Goal: Task Accomplishment & Management: Use online tool/utility

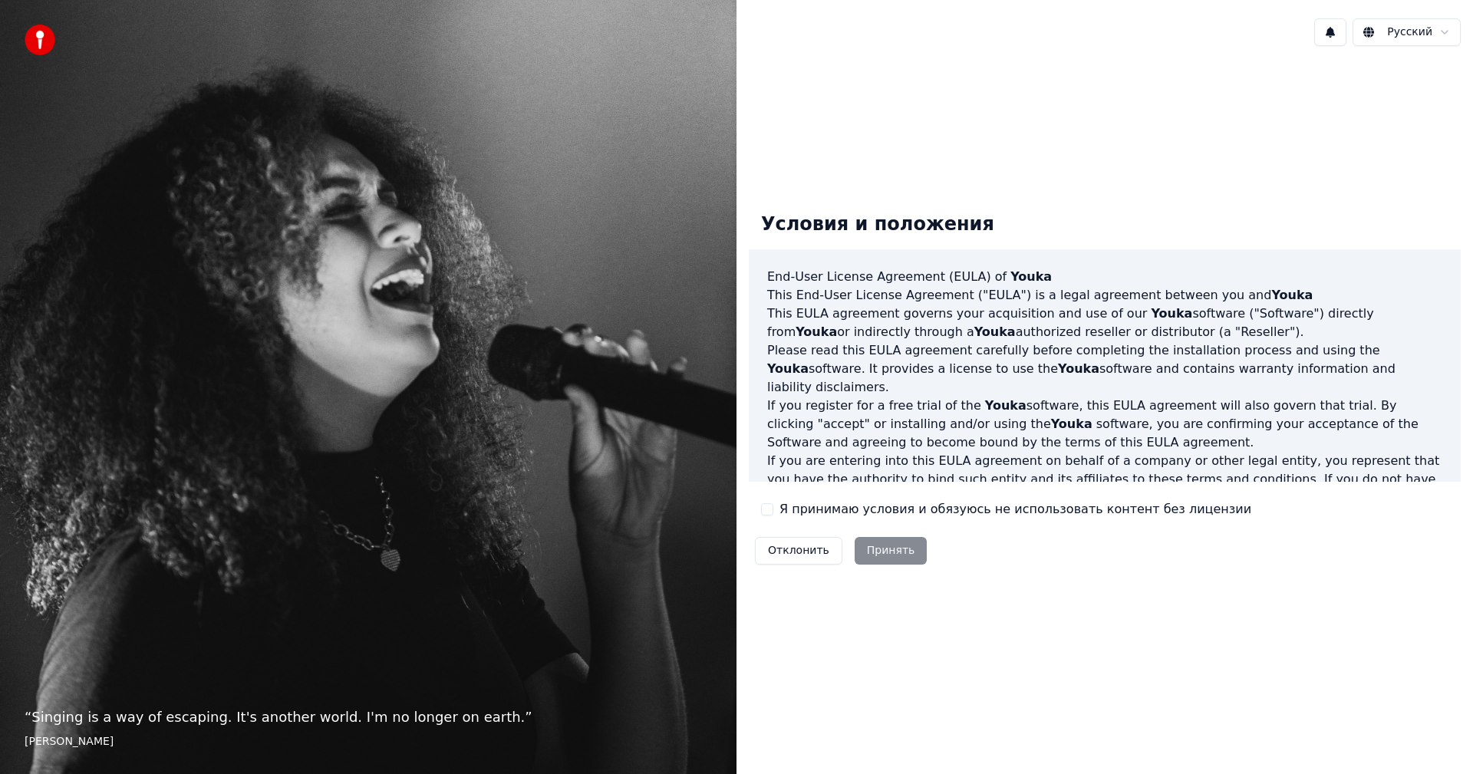
drag, startPoint x: 772, startPoint y: 506, endPoint x: 792, endPoint y: 521, distance: 24.7
click at [775, 513] on div "Я принимаю условия и обязуюсь не использовать контент без лицензии" at bounding box center [1006, 509] width 490 height 18
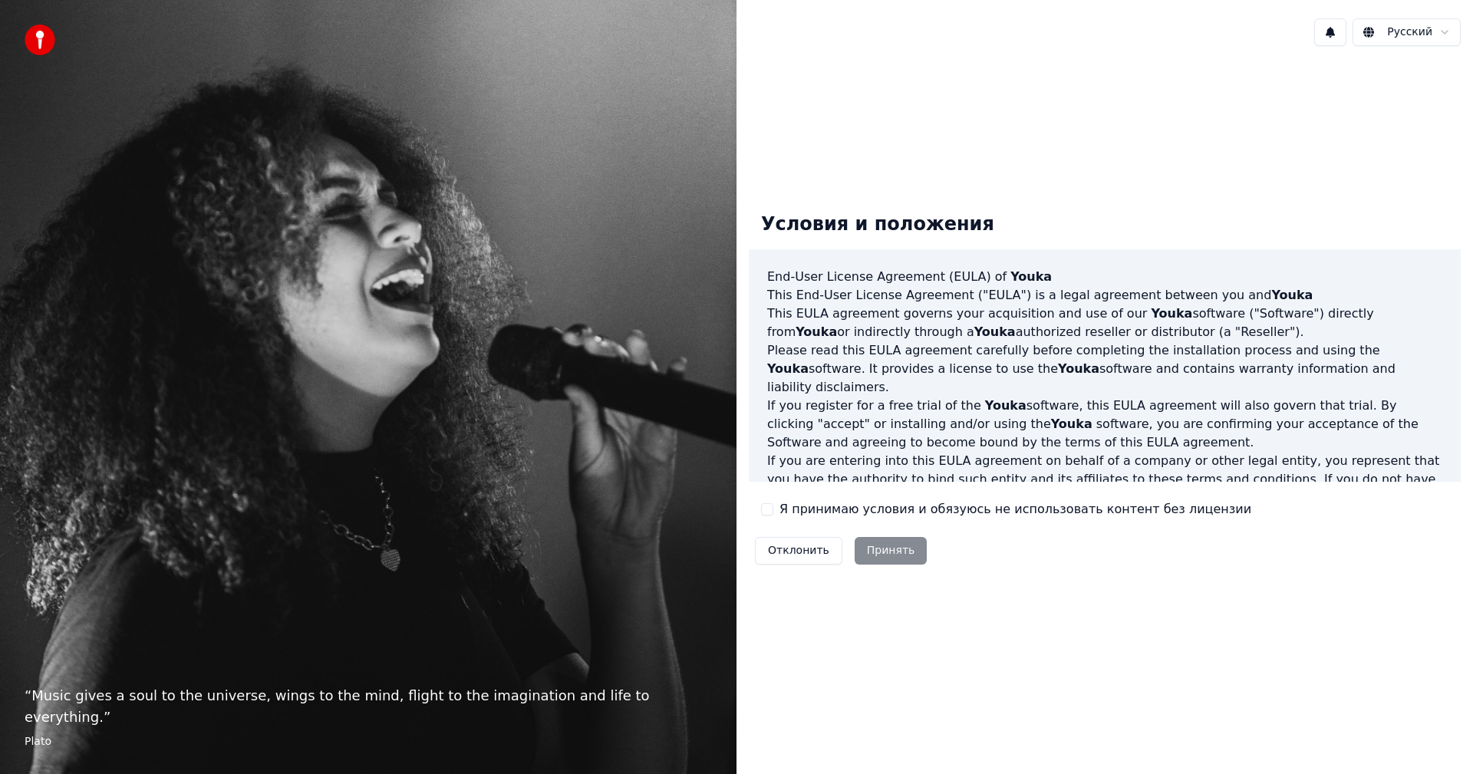
click at [770, 512] on button "Я принимаю условия и обязуюсь не использовать контент без лицензии" at bounding box center [767, 509] width 12 height 12
click at [880, 547] on button "Принять" at bounding box center [891, 551] width 73 height 28
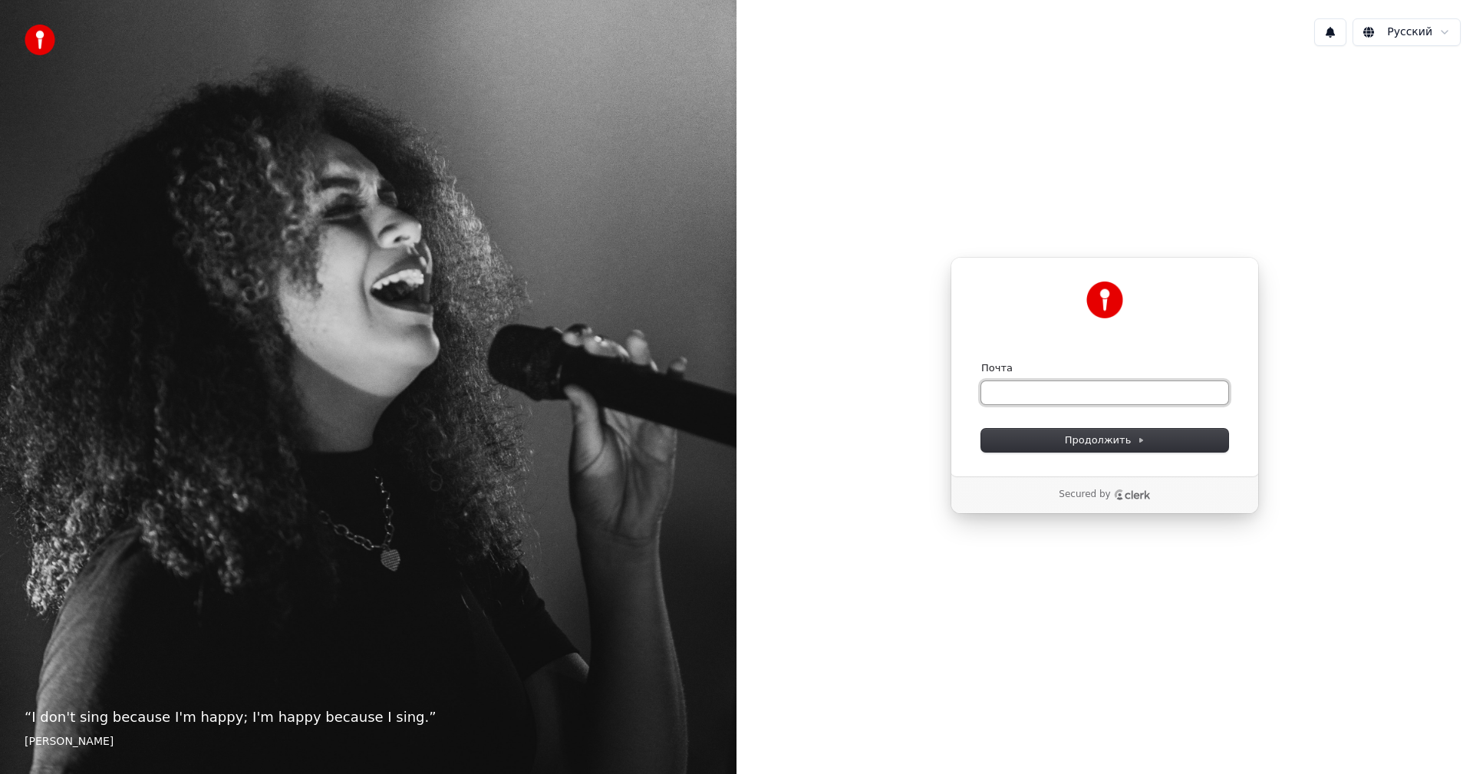
click at [1029, 388] on input "Почта" at bounding box center [1104, 392] width 247 height 23
click at [1095, 440] on span "Продолжить" at bounding box center [1105, 441] width 81 height 14
click at [1000, 388] on input "Почта" at bounding box center [1104, 392] width 247 height 23
type input "*"
click at [1143, 440] on button "Продолжить" at bounding box center [1104, 440] width 247 height 23
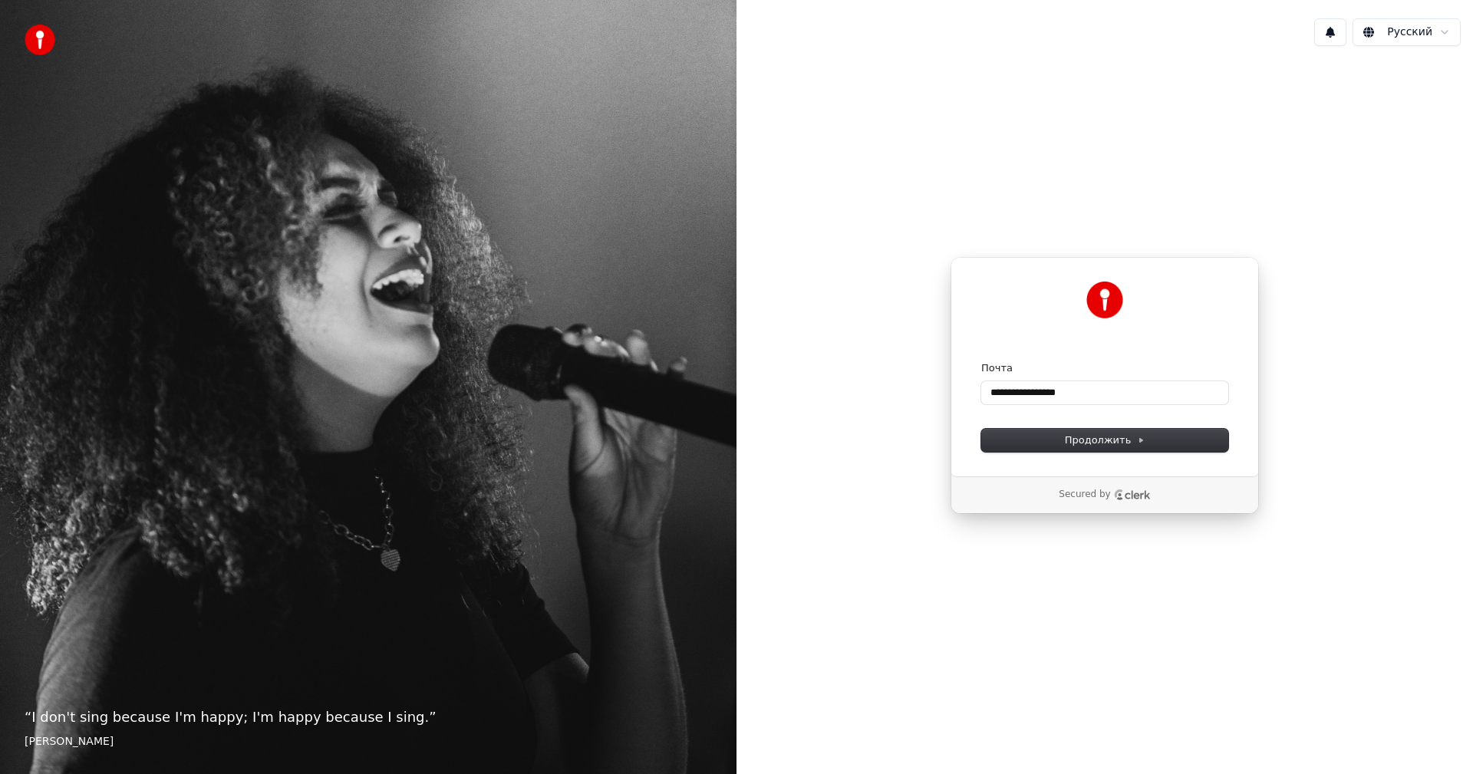
type input "**********"
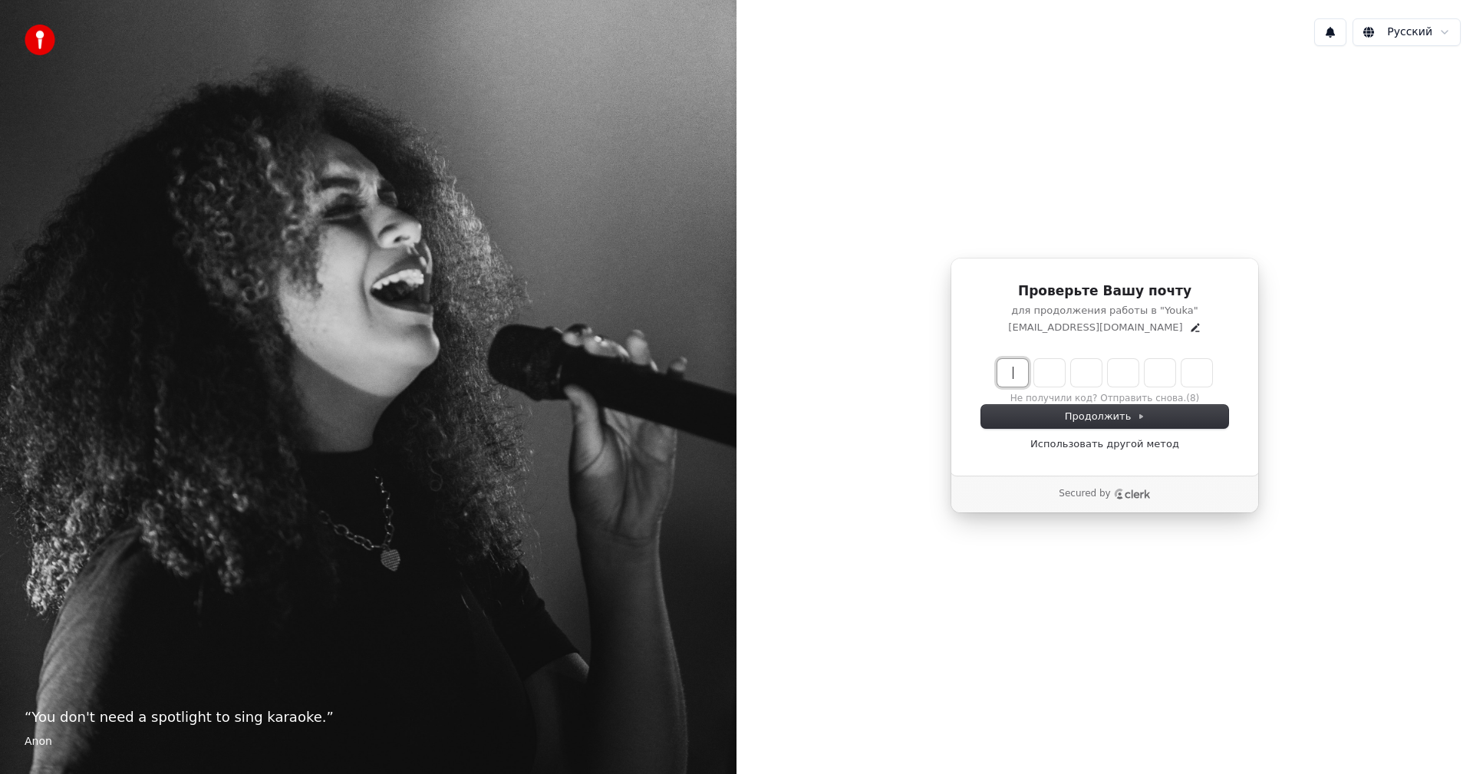
click at [1013, 370] on input "Enter verification code" at bounding box center [1121, 373] width 246 height 28
type input "******"
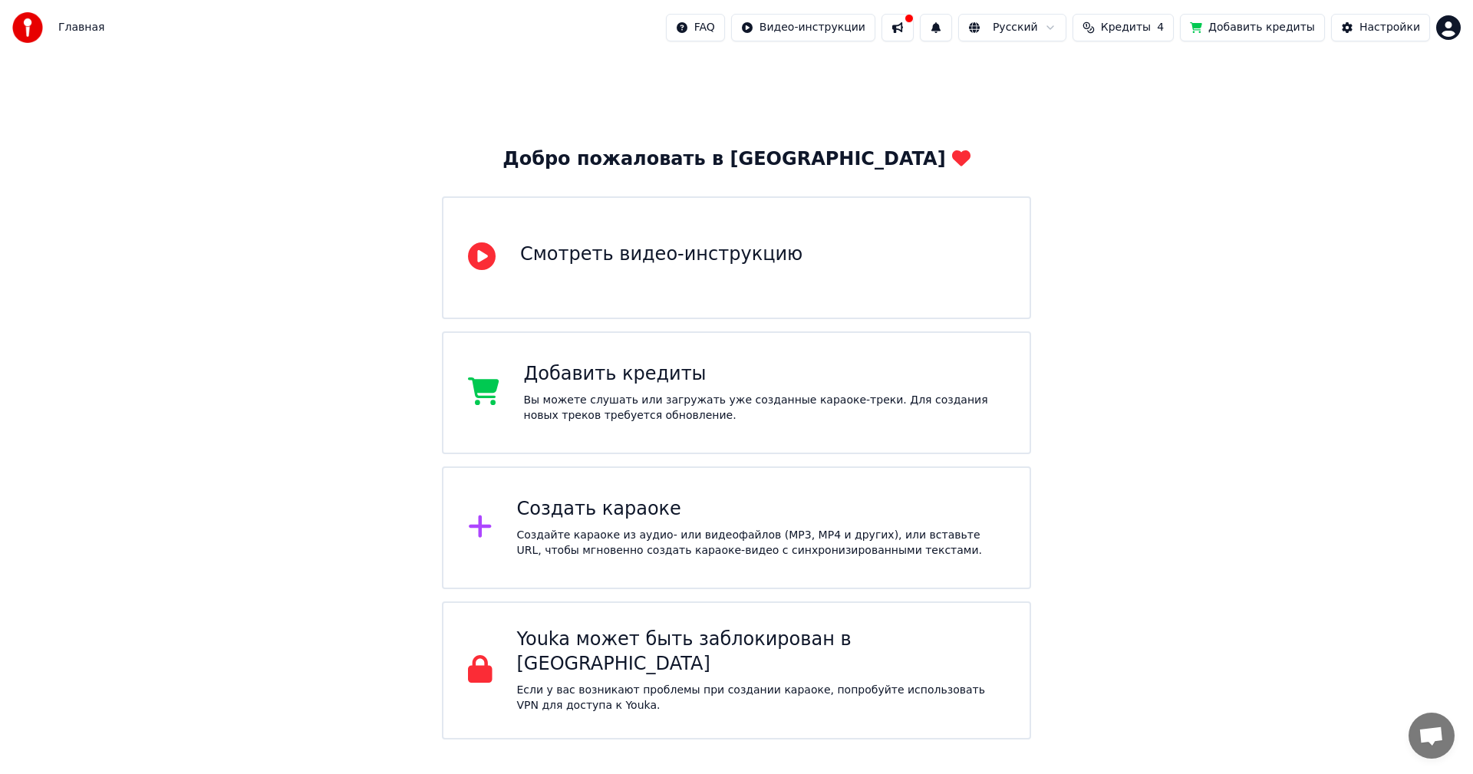
click at [914, 32] on button at bounding box center [898, 28] width 32 height 28
click at [1125, 28] on span "Кредиты" at bounding box center [1126, 27] width 50 height 15
click at [1065, 76] on th "Пополнить" at bounding box center [1047, 73] width 74 height 31
click at [1064, 110] on td "15" at bounding box center [1047, 102] width 74 height 28
click at [1058, 104] on td "15" at bounding box center [1047, 102] width 74 height 28
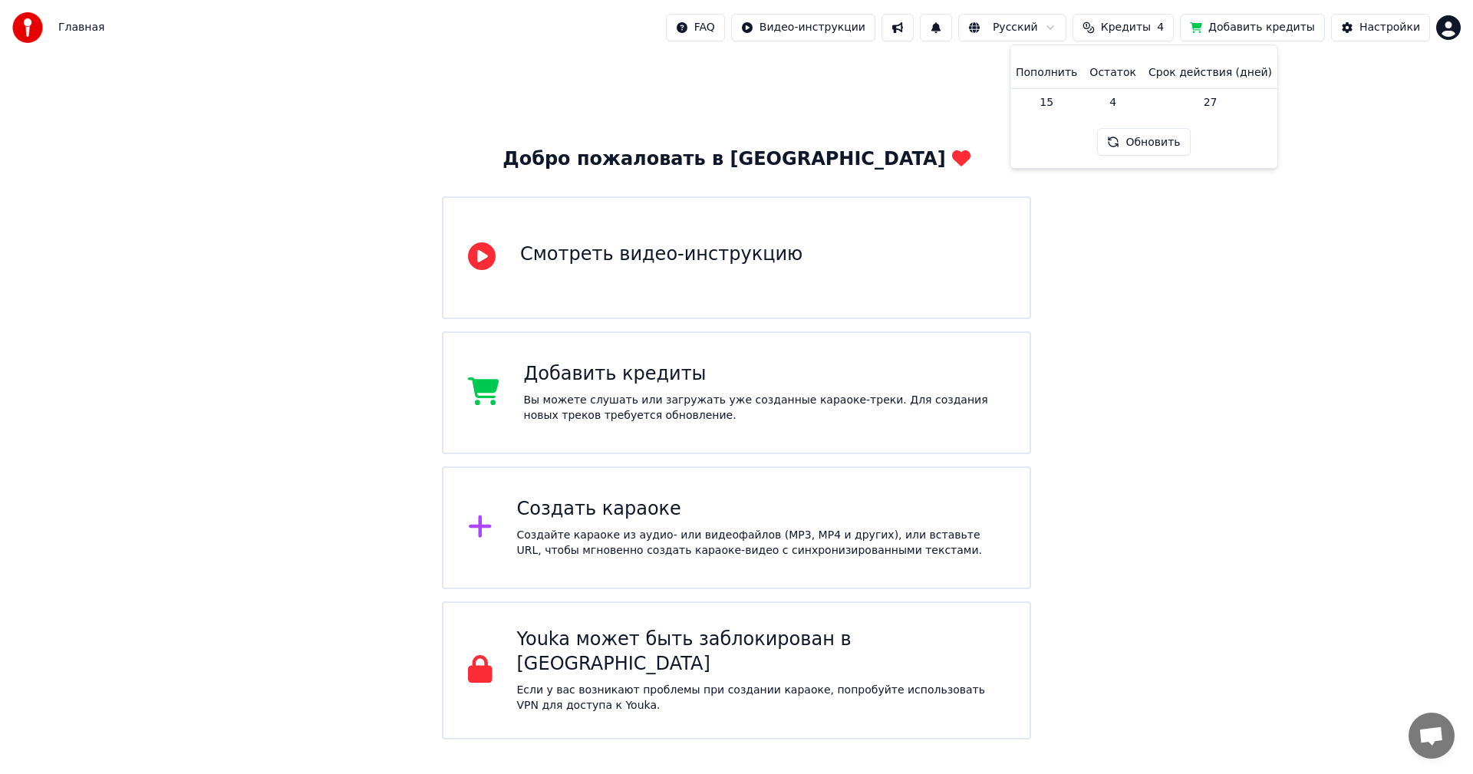
click at [1051, 68] on th "Пополнить" at bounding box center [1047, 73] width 74 height 31
click at [1123, 142] on button "Обновить" at bounding box center [1143, 142] width 93 height 28
click at [1275, 31] on button "Добавить кредиты" at bounding box center [1252, 28] width 145 height 28
click at [615, 539] on div "Создайте караоке из аудио- или видеофайлов (MP3, MP4 и других), или вставьте UR…" at bounding box center [761, 543] width 489 height 31
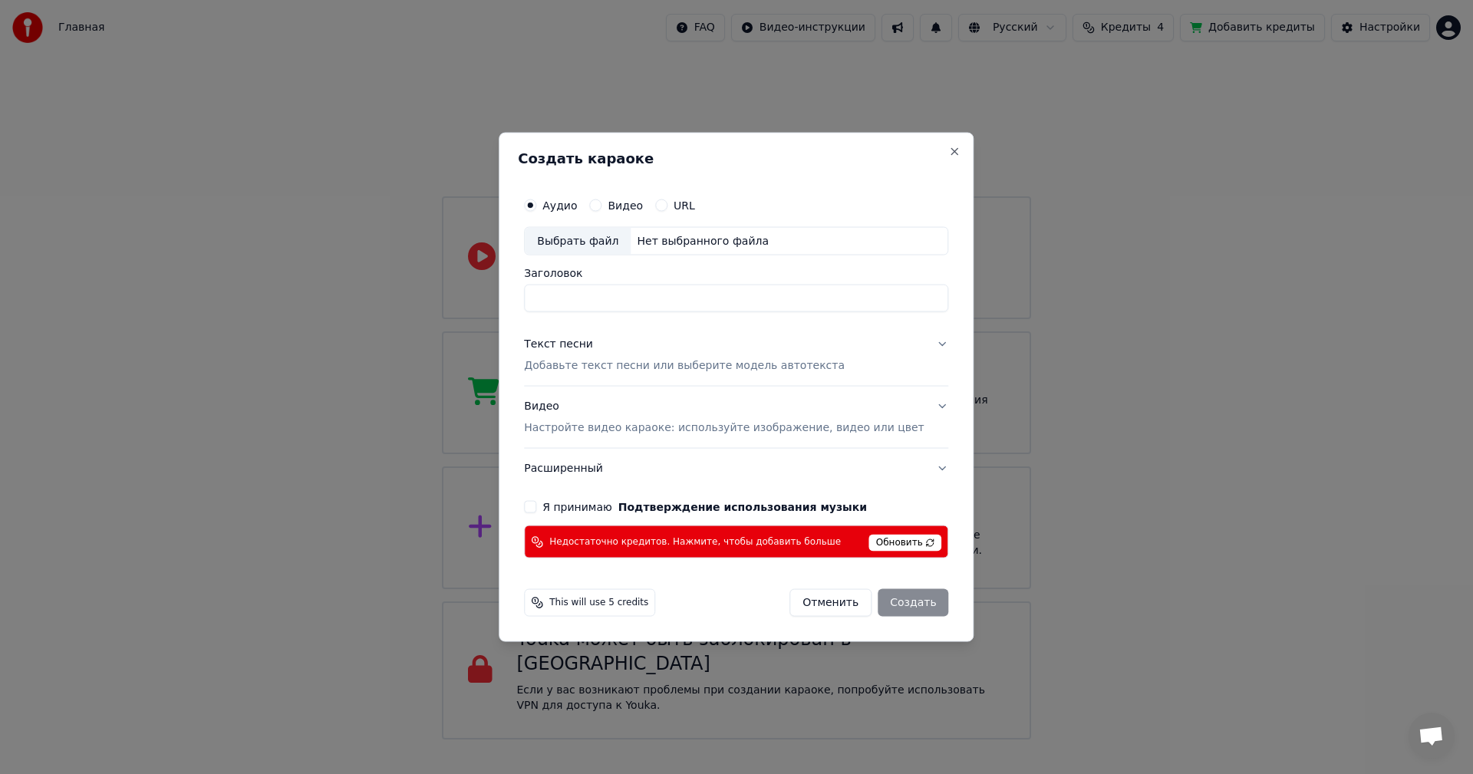
click at [536, 511] on button "Я принимаю Подтверждение использования музыки" at bounding box center [530, 507] width 12 height 12
click at [543, 546] on icon at bounding box center [537, 542] width 12 height 12
click at [829, 605] on button "Отменить" at bounding box center [831, 603] width 82 height 28
